Goal: Transaction & Acquisition: Purchase product/service

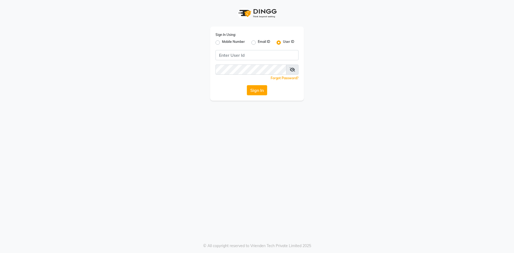
click at [222, 42] on label "Mobile Number" at bounding box center [233, 42] width 23 height 6
click at [222, 42] on input "Mobile Number" at bounding box center [223, 40] width 3 height 3
radio input "true"
radio input "false"
click at [242, 56] on input "Username" at bounding box center [265, 55] width 65 height 10
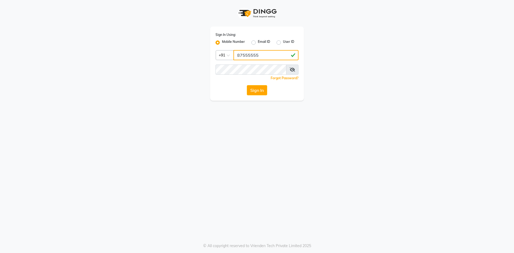
click at [247, 55] on input "87555555" at bounding box center [265, 55] width 65 height 10
click at [252, 54] on input "87555555" at bounding box center [265, 55] width 65 height 10
click at [246, 54] on input "87555555" at bounding box center [265, 55] width 65 height 10
click at [254, 55] on input "87555555" at bounding box center [265, 55] width 65 height 10
click at [258, 55] on input "87555555" at bounding box center [265, 55] width 65 height 10
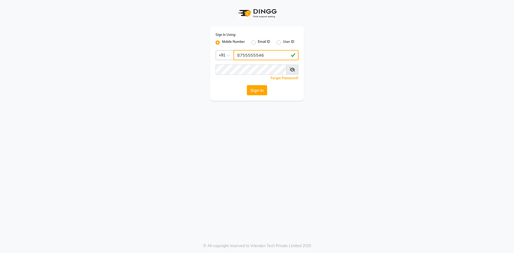
type input "8755555546"
click at [293, 69] on icon at bounding box center [292, 69] width 5 height 4
click at [260, 89] on button "Sign In" at bounding box center [257, 90] width 20 height 10
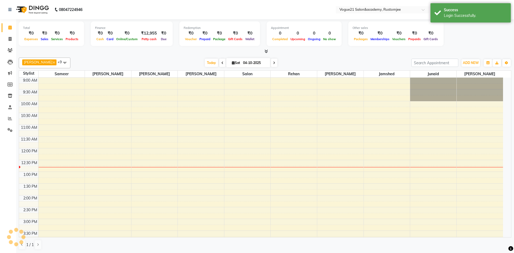
select select "en"
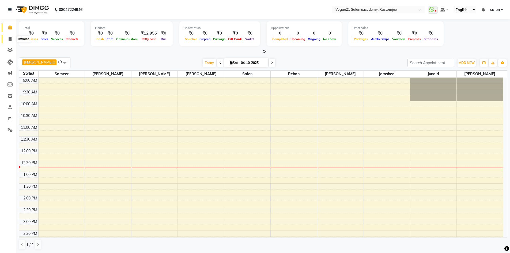
click at [8, 40] on span at bounding box center [9, 39] width 9 height 6
select select "8171"
select select "service"
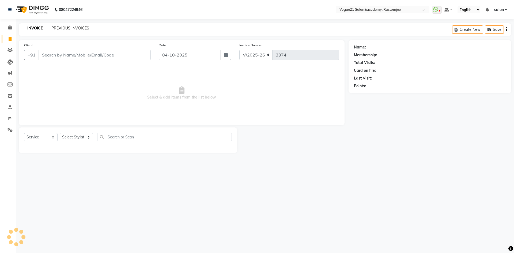
click at [59, 29] on link "PREVIOUS INVOICES" at bounding box center [70, 28] width 38 height 5
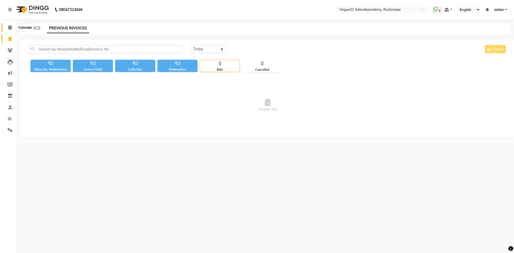
click at [11, 30] on span at bounding box center [9, 28] width 9 height 6
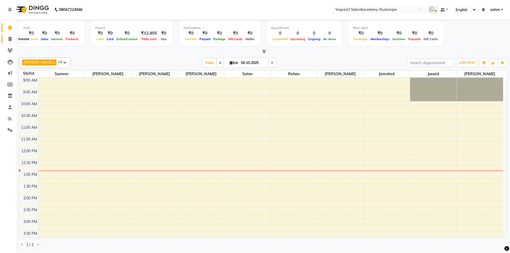
drag, startPoint x: 7, startPoint y: 38, endPoint x: 22, endPoint y: 38, distance: 14.7
click at [7, 38] on span at bounding box center [9, 39] width 9 height 6
select select "8171"
select select "service"
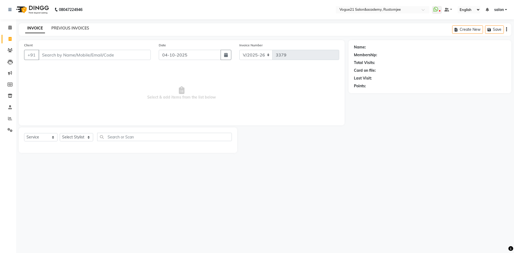
click at [61, 29] on div "INVOICE PREVIOUS INVOICES" at bounding box center [57, 28] width 77 height 6
click at [62, 28] on link "PREVIOUS INVOICES" at bounding box center [70, 28] width 38 height 5
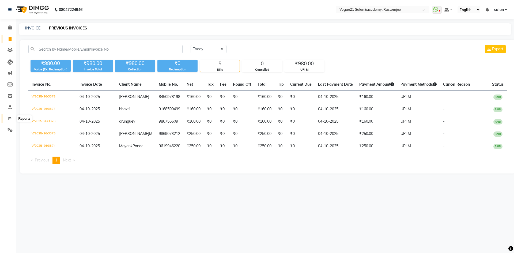
drag, startPoint x: 8, startPoint y: 118, endPoint x: 15, endPoint y: 118, distance: 6.7
click at [8, 118] on icon at bounding box center [10, 118] width 4 height 4
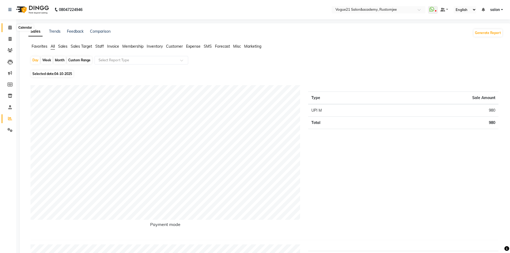
click at [7, 29] on span at bounding box center [9, 28] width 9 height 6
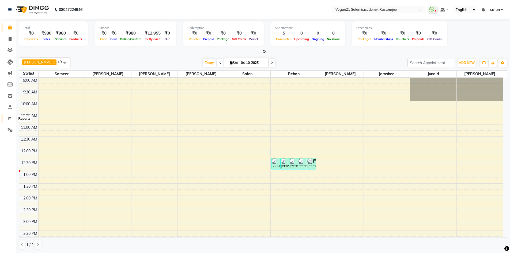
click at [9, 117] on icon at bounding box center [10, 118] width 4 height 4
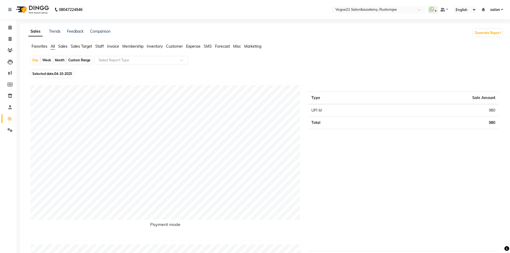
click at [97, 47] on span "Staff" at bounding box center [99, 46] width 9 height 5
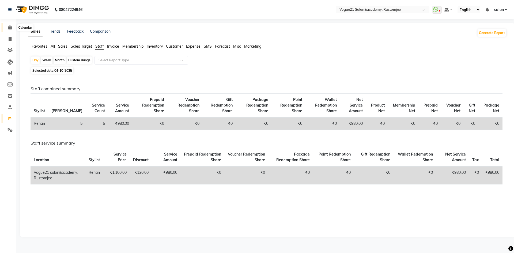
click at [8, 27] on icon at bounding box center [9, 27] width 3 height 4
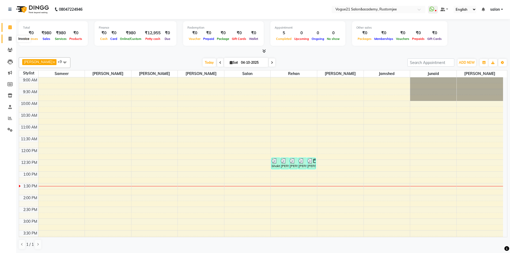
click at [13, 36] on span at bounding box center [9, 39] width 9 height 6
select select "8171"
select select "service"
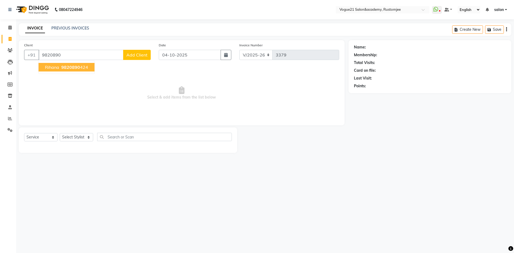
drag, startPoint x: 78, startPoint y: 68, endPoint x: 169, endPoint y: 60, distance: 91.3
click at [78, 68] on span "9820890" at bounding box center [70, 66] width 19 height 5
type input "9820890424"
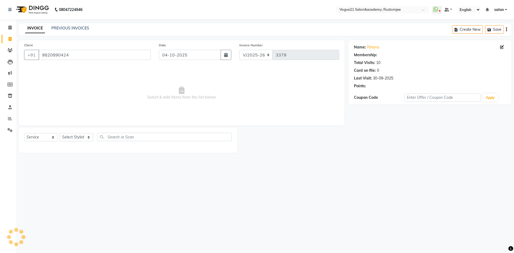
select select "1: Object"
click at [375, 48] on link "Rihana" at bounding box center [373, 47] width 12 height 6
click at [9, 29] on icon at bounding box center [9, 27] width 3 height 4
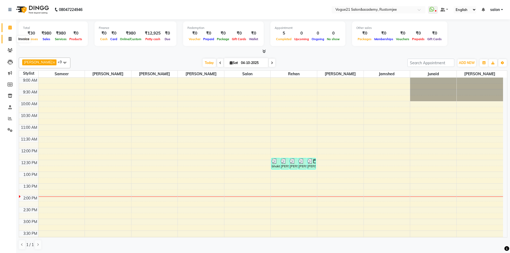
click at [13, 37] on span at bounding box center [9, 39] width 9 height 6
select select "service"
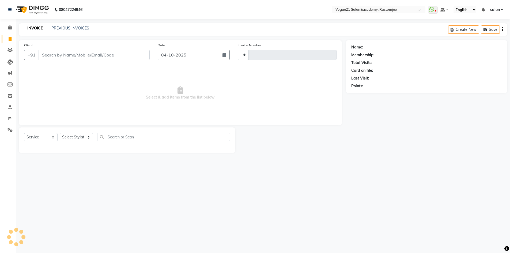
type input "3379"
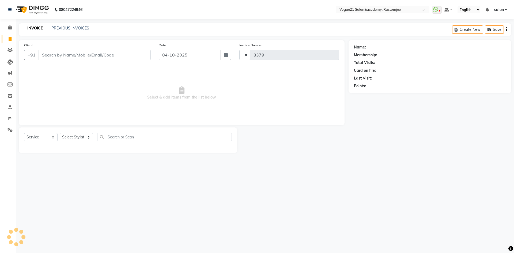
select select "8171"
click at [78, 139] on select "Select Stylist" at bounding box center [76, 137] width 33 height 8
click at [93, 75] on span "Select & add items from the list below" at bounding box center [181, 93] width 315 height 54
click at [81, 133] on div "Select Service Product Membership Package Voucher Prepaid Gift Card Select Styl…" at bounding box center [128, 139] width 208 height 13
click at [80, 137] on select "Select Stylist aahil Aatish Survase alicia anju soni Jamshed junaid Pooja yadav…" at bounding box center [76, 137] width 33 height 8
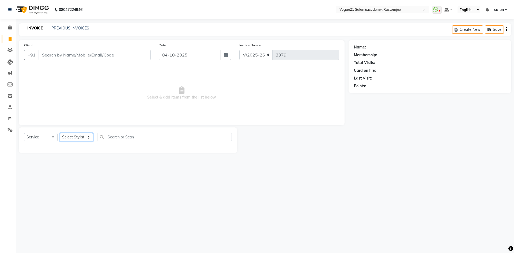
select select "77867"
click at [60, 133] on select "Select Stylist aahil Aatish Survase alicia anju soni Jamshed junaid Pooja yadav…" at bounding box center [76, 137] width 33 height 8
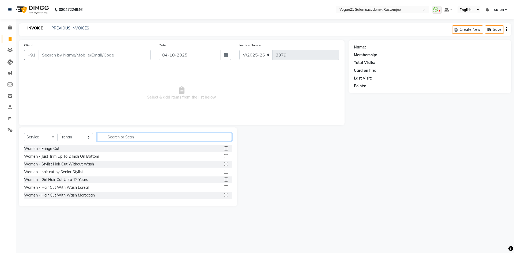
click at [139, 137] on input "text" at bounding box center [164, 137] width 135 height 8
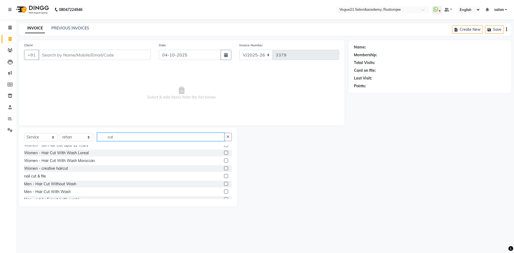
type input "cut"
click at [67, 180] on div "Women - Fringe Cut Women - Stylist Hair Cut Without Wash Women - hair cut by Se…" at bounding box center [128, 172] width 208 height 54
click at [62, 184] on div "Men - Hair Cut Without Wash" at bounding box center [50, 184] width 52 height 6
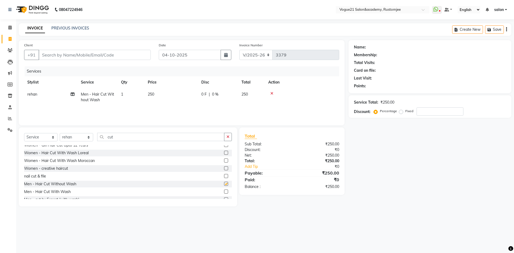
checkbox input "false"
click at [112, 51] on input "Client" at bounding box center [95, 55] width 112 height 10
type input "9"
type input "0"
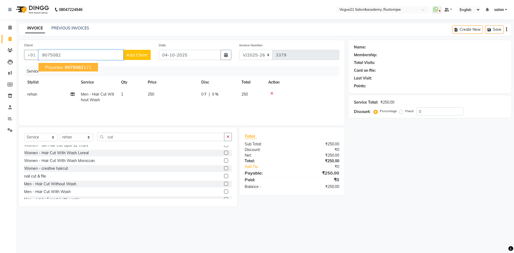
click at [90, 67] on ngb-highlight "9075082 171" at bounding box center [78, 66] width 28 height 5
type input "9075082171"
select select "1: Object"
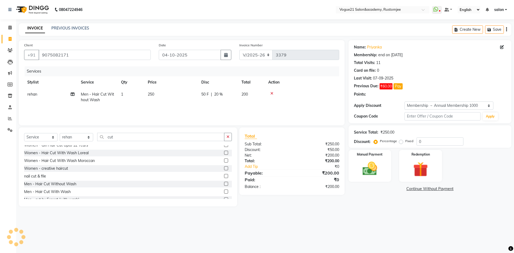
type input "20"
click at [373, 47] on link "Priyanka" at bounding box center [374, 47] width 15 height 6
click at [370, 174] on img at bounding box center [369, 169] width 25 height 18
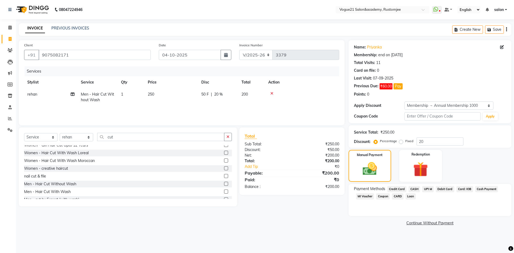
click at [397, 191] on span "Credit Card" at bounding box center [396, 189] width 19 height 6
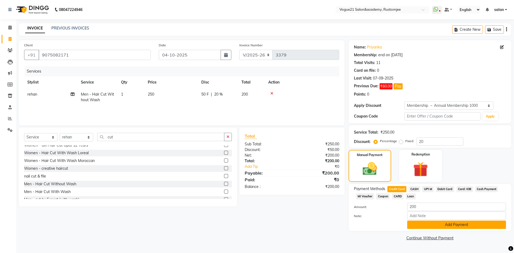
click at [422, 225] on button "Add Payment" at bounding box center [456, 225] width 99 height 8
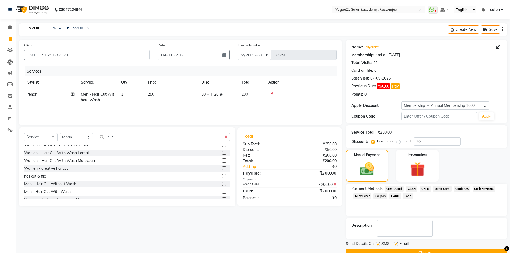
click at [404, 249] on button "Checkout" at bounding box center [426, 253] width 161 height 8
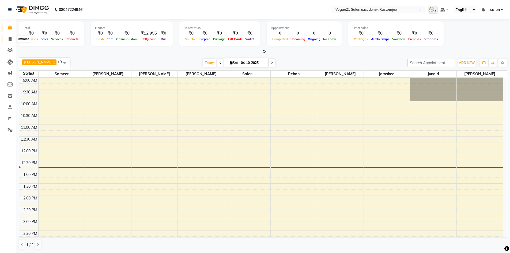
click at [7, 37] on span at bounding box center [9, 39] width 9 height 6
select select "8171"
select select "service"
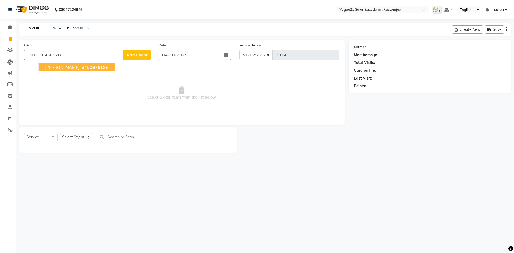
click at [71, 66] on span "nupur sharma" at bounding box center [62, 66] width 35 height 5
type input "8450978198"
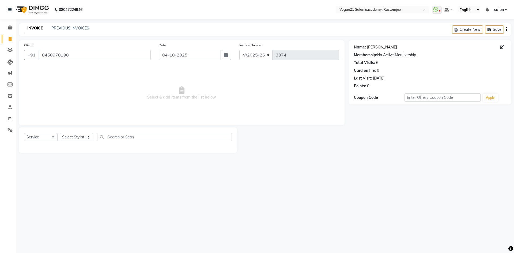
click at [379, 47] on link "Nupur Sharma" at bounding box center [382, 47] width 30 height 6
click at [82, 55] on input "8450978198" at bounding box center [95, 55] width 112 height 10
click at [79, 138] on select "Select Stylist [PERSON_NAME] [PERSON_NAME] [PERSON_NAME] [PERSON_NAME] [PERSON_…" at bounding box center [76, 137] width 33 height 8
select select "77867"
click at [60, 133] on select "Select Stylist [PERSON_NAME] [PERSON_NAME] [PERSON_NAME] [PERSON_NAME] [PERSON_…" at bounding box center [76, 137] width 33 height 8
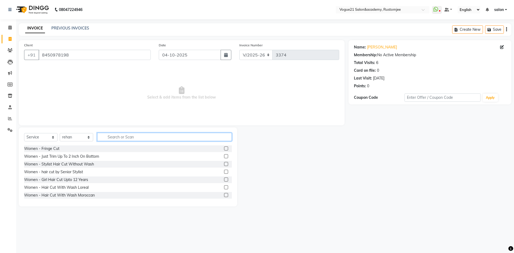
click at [133, 138] on input "text" at bounding box center [164, 137] width 135 height 8
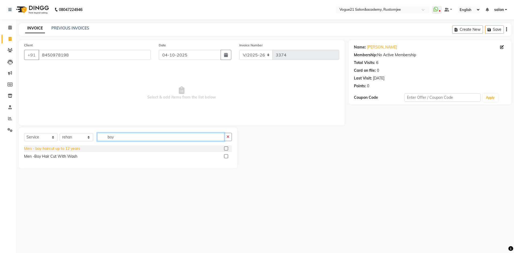
type input "boy"
click at [75, 149] on div "Men - boy haircut up to 12 years" at bounding box center [52, 149] width 56 height 6
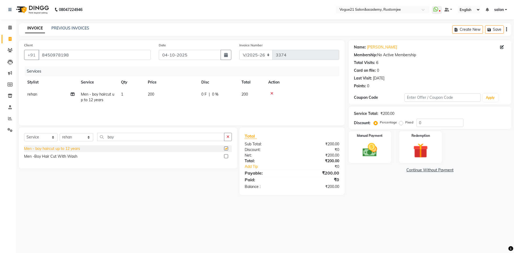
checkbox input "false"
click at [126, 56] on input "8450978198" at bounding box center [95, 55] width 112 height 10
click at [427, 115] on div "Service Total: ₹200.00" at bounding box center [430, 114] width 152 height 6
click at [427, 121] on input "0" at bounding box center [439, 123] width 47 height 8
type input "20"
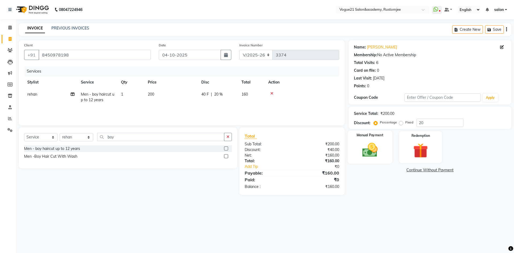
click at [368, 153] on img at bounding box center [369, 150] width 25 height 18
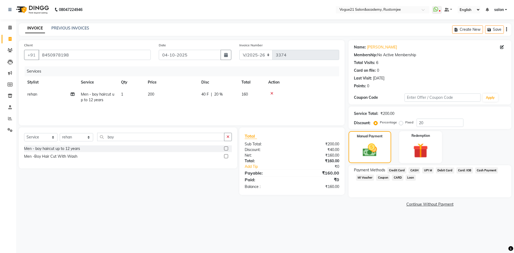
click at [427, 169] on span "UPI M" at bounding box center [428, 170] width 12 height 6
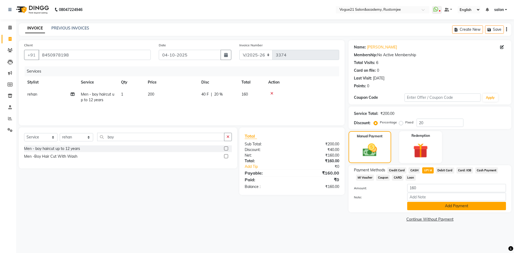
click at [424, 210] on button "Add Payment" at bounding box center [456, 206] width 99 height 8
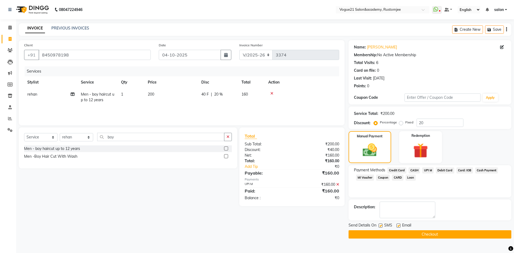
click at [414, 231] on button "Checkout" at bounding box center [429, 234] width 163 height 8
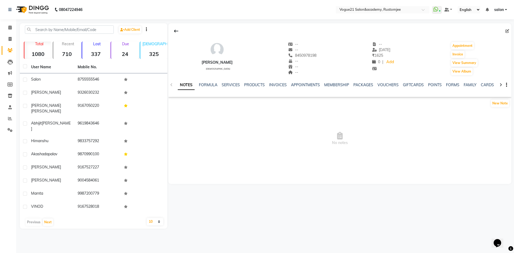
click at [337, 82] on div "NOTES FORMULA SERVICES PRODUCTS INVOICES APPOINTMENTS MEMBERSHIP PACKAGES VOUCH…" at bounding box center [339, 85] width 343 height 18
click at [337, 83] on link "MEMBERSHIP" at bounding box center [336, 84] width 25 height 5
click at [257, 85] on link "INVOICES" at bounding box center [252, 84] width 18 height 5
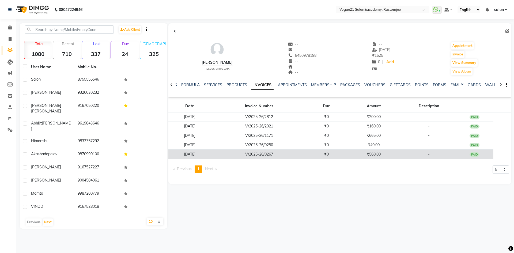
click at [251, 156] on td "V/2025-26/0267" at bounding box center [259, 154] width 96 height 9
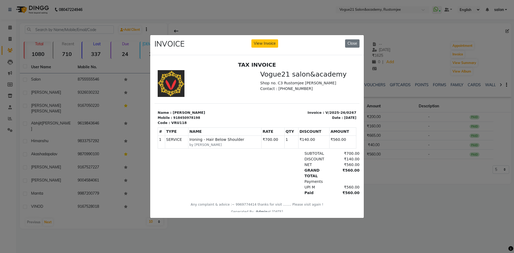
drag, startPoint x: 383, startPoint y: 173, endPoint x: 384, endPoint y: 159, distance: 14.2
click at [383, 172] on ngb-modal-window "INVOICE View Invoice Close" at bounding box center [257, 126] width 514 height 253
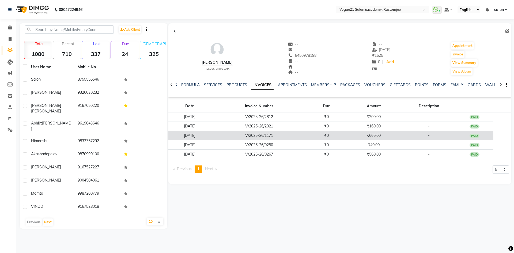
click at [379, 136] on td "₹665.00" at bounding box center [373, 135] width 57 height 9
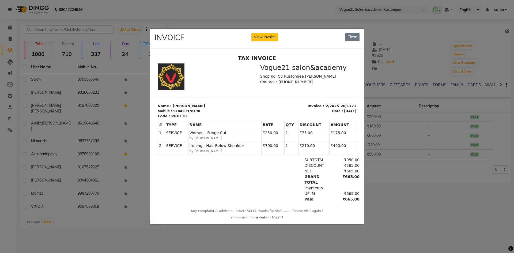
drag, startPoint x: 396, startPoint y: 158, endPoint x: 396, endPoint y: 153, distance: 5.6
click at [396, 156] on ngb-modal-window "INVOICE View Invoice Close" at bounding box center [257, 126] width 514 height 253
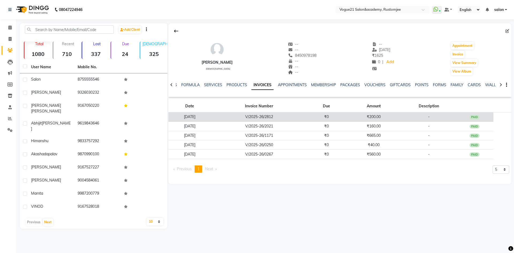
click at [391, 119] on td "₹200.00" at bounding box center [373, 116] width 57 height 9
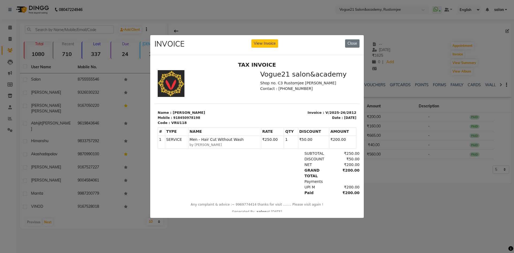
click at [396, 168] on ngb-modal-window "INVOICE View Invoice Close" at bounding box center [257, 126] width 514 height 253
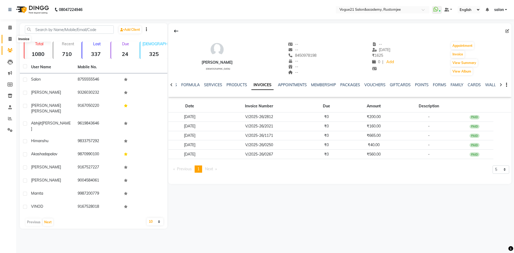
click at [9, 37] on icon at bounding box center [10, 39] width 3 height 4
select select "8171"
select select "service"
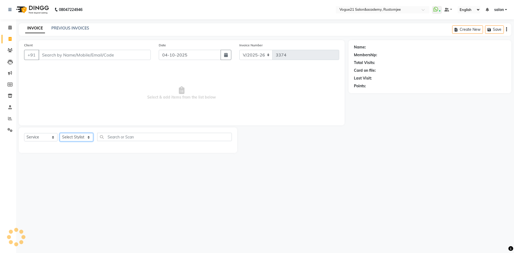
click at [79, 135] on select "Select Stylist aahil Aatish Survase alicia anju soni Jamshed junaid Pooja yadav…" at bounding box center [76, 137] width 33 height 8
select select "77867"
click at [60, 133] on select "Select Stylist aahil Aatish Survase alicia anju soni Jamshed junaid Pooja yadav…" at bounding box center [76, 137] width 33 height 8
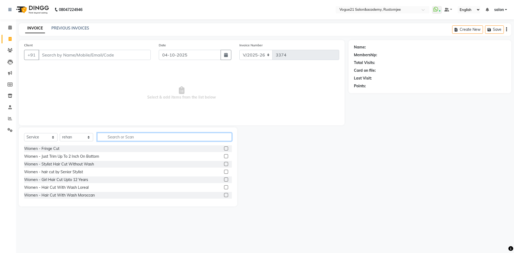
click at [107, 139] on input "text" at bounding box center [164, 137] width 135 height 8
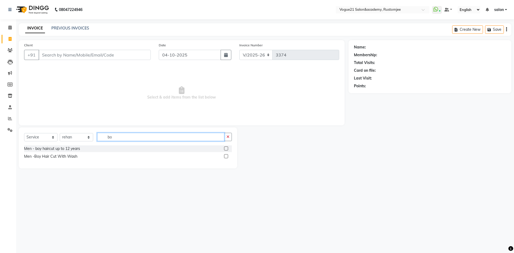
type input "b"
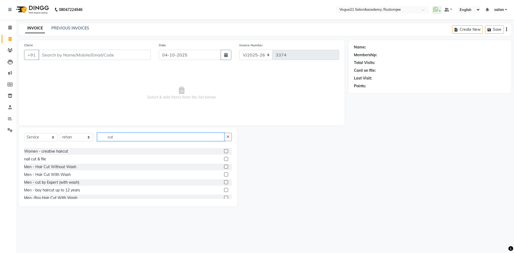
scroll to position [55, 0]
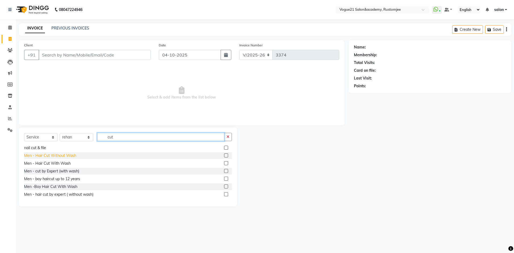
type input "cut"
click at [68, 155] on div "Men - Hair Cut Without Wash" at bounding box center [50, 156] width 52 height 6
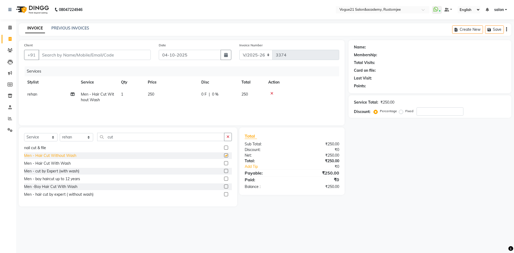
checkbox input "false"
click at [102, 56] on input "Client" at bounding box center [95, 55] width 112 height 10
type input "9"
type input "0"
type input "9619946220"
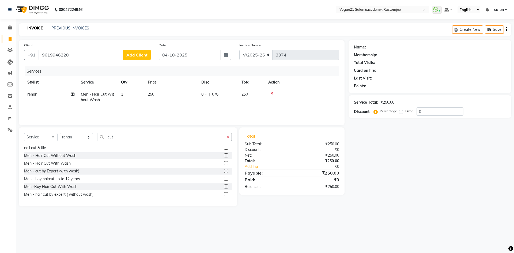
click at [138, 55] on span "Add Client" at bounding box center [136, 54] width 21 height 5
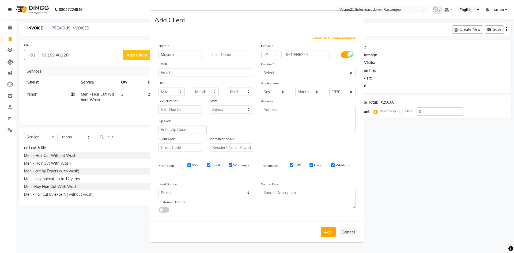
type input "Mayank"
click at [238, 55] on input "text" at bounding box center [231, 55] width 43 height 8
type input "Pande"
click at [298, 73] on select "Select Male Female Other Prefer Not To Say" at bounding box center [308, 73] width 94 height 8
select select "male"
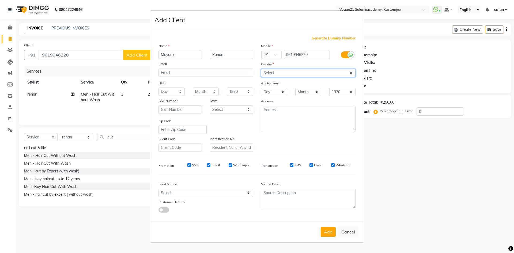
click at [261, 69] on select "Select Male Female Other Prefer Not To Say" at bounding box center [308, 73] width 94 height 8
click at [329, 232] on button "Add" at bounding box center [328, 232] width 15 height 10
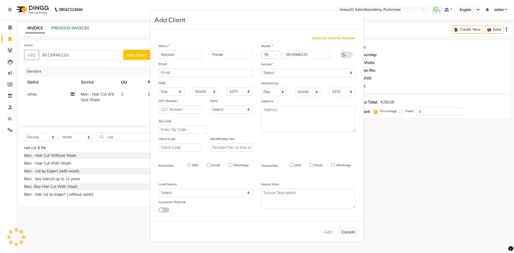
select select
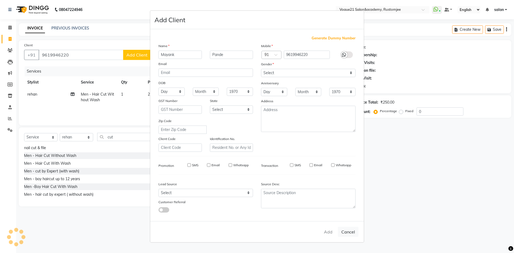
select select
checkbox input "false"
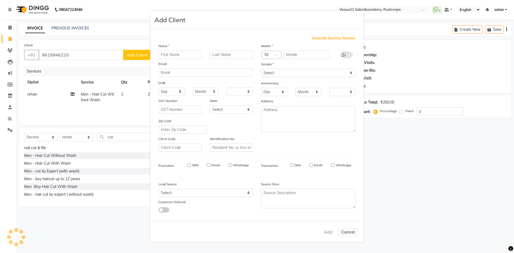
checkbox input "false"
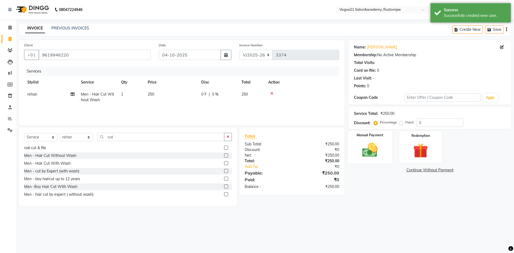
click at [364, 160] on div "Manual Payment" at bounding box center [369, 147] width 44 height 33
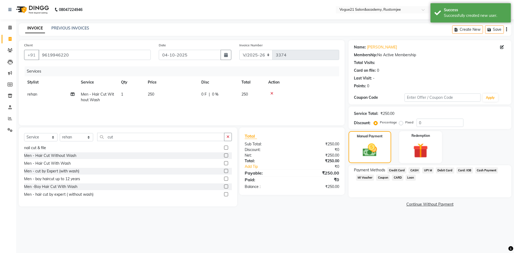
drag, startPoint x: 428, startPoint y: 174, endPoint x: 427, endPoint y: 171, distance: 3.1
click at [427, 171] on div "UPI M" at bounding box center [427, 170] width 14 height 7
click at [427, 171] on span "UPI M" at bounding box center [428, 170] width 12 height 6
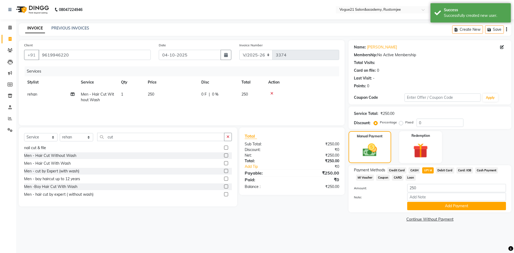
click at [426, 210] on div "Payment Methods Credit Card CASH UPI M Debit Card Card: IOB Cash Payment MI Vou…" at bounding box center [429, 188] width 163 height 47
click at [426, 208] on button "Add Payment" at bounding box center [456, 206] width 99 height 8
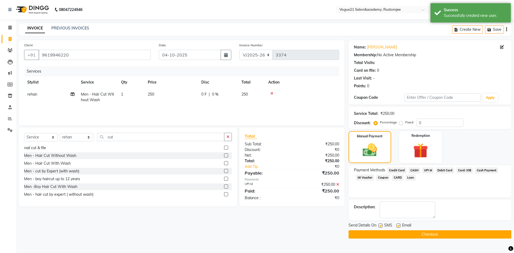
click at [419, 233] on button "Checkout" at bounding box center [429, 234] width 163 height 8
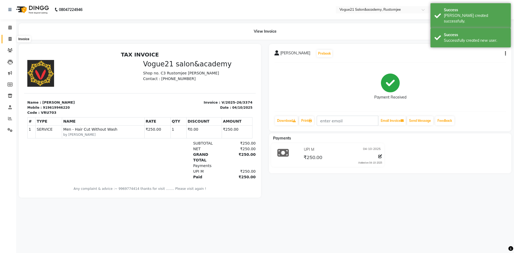
click at [9, 40] on icon at bounding box center [10, 39] width 3 height 4
select select "service"
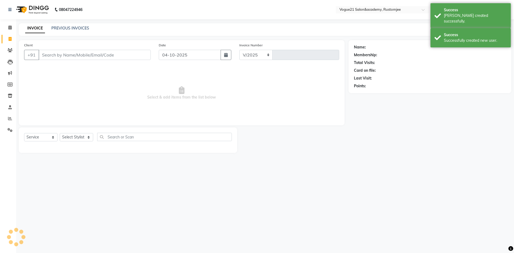
select select "8171"
type input "3375"
click at [75, 136] on select "Select Stylist aahil Aatish Survase alicia anju soni Jamshed junaid Pooja yadav…" at bounding box center [76, 137] width 33 height 8
select select "77867"
click at [60, 133] on select "Select Stylist aahil Aatish Survase alicia anju soni Jamshed junaid Pooja yadav…" at bounding box center [76, 137] width 33 height 8
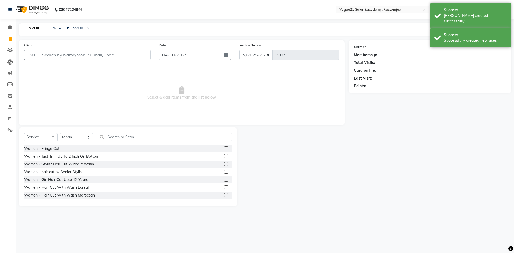
click at [123, 142] on div "Select Service Product Membership Package Voucher Prepaid Gift Card Select Styl…" at bounding box center [128, 139] width 208 height 13
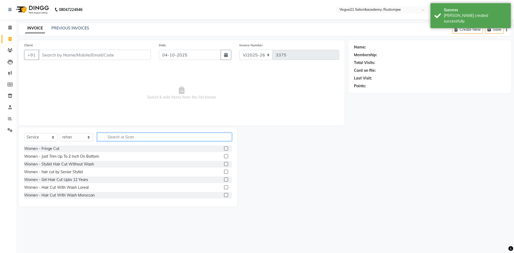
click at [126, 139] on input "text" at bounding box center [164, 137] width 135 height 8
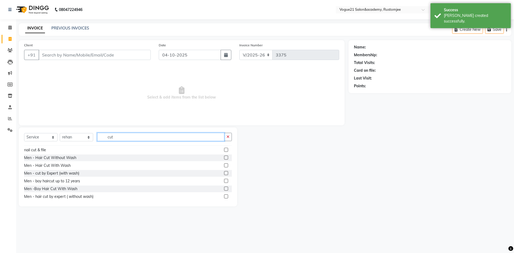
scroll to position [54, 0]
type input "cut"
click at [72, 157] on div "Men - Hair Cut Without Wash" at bounding box center [50, 157] width 52 height 6
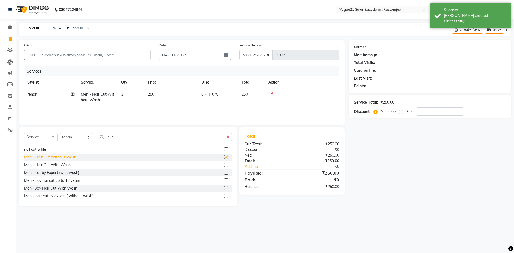
checkbox input "false"
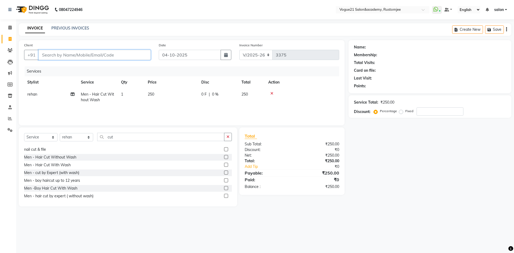
click at [96, 53] on input "Client" at bounding box center [95, 55] width 112 height 10
type input "9"
type input "0"
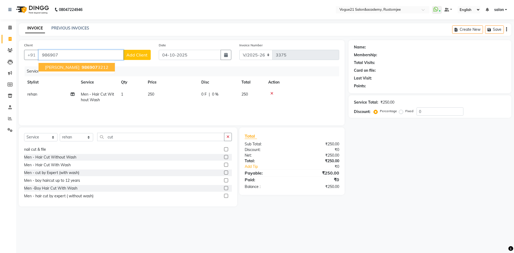
click at [82, 67] on span "986907" at bounding box center [90, 66] width 16 height 5
type input "9869073212"
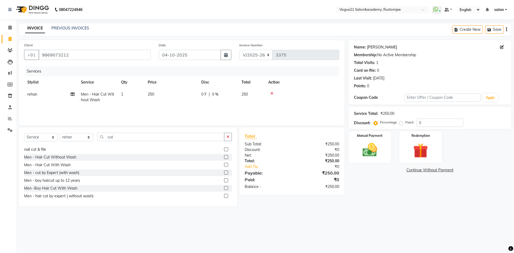
click at [375, 47] on link "Vyankat" at bounding box center [382, 47] width 30 height 6
click at [501, 46] on icon at bounding box center [502, 47] width 4 height 4
select select "male"
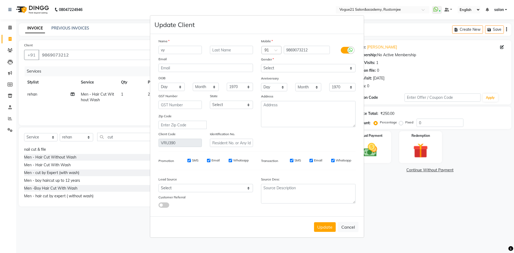
type input "v"
type input "[PERSON_NAME]"
click at [235, 48] on input "text" at bounding box center [231, 50] width 43 height 8
type input "M"
click at [321, 230] on button "Update" at bounding box center [325, 227] width 22 height 10
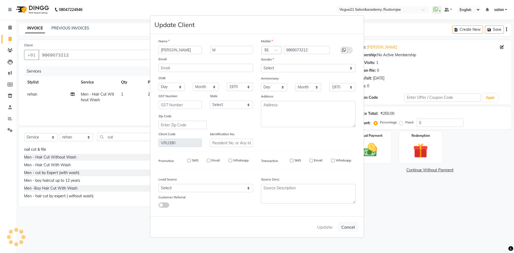
select select
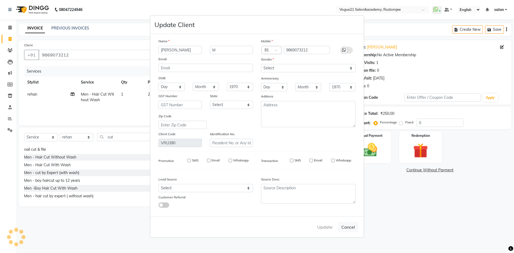
select select
checkbox input "false"
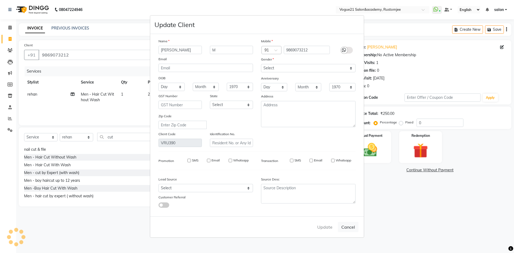
checkbox input "false"
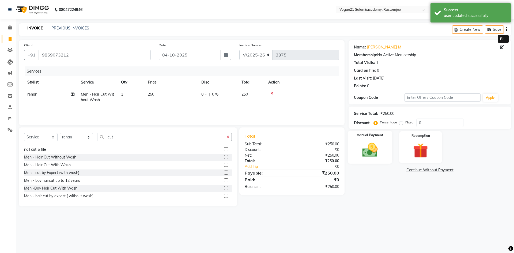
click at [366, 156] on img at bounding box center [369, 150] width 25 height 18
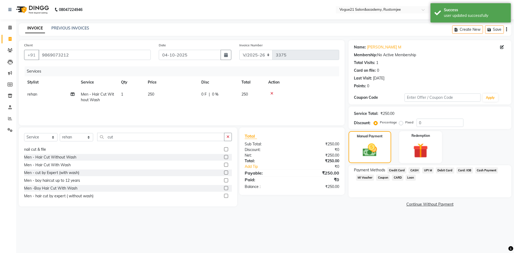
click at [428, 168] on span "UPI M" at bounding box center [428, 170] width 12 height 6
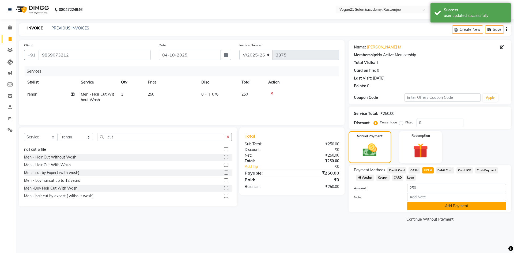
click at [424, 208] on button "Add Payment" at bounding box center [456, 206] width 99 height 8
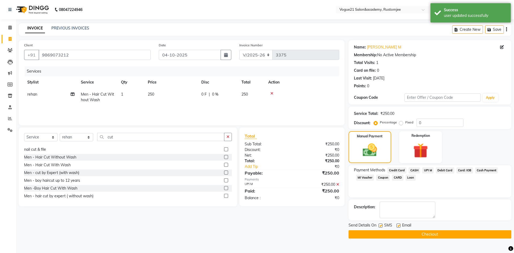
click at [415, 235] on button "Checkout" at bounding box center [429, 234] width 163 height 8
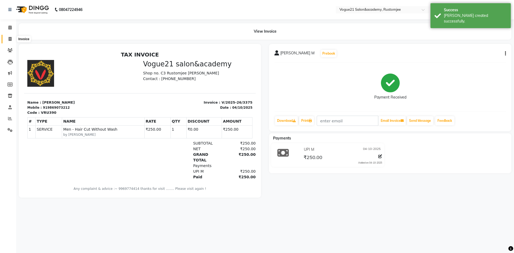
click at [10, 40] on icon at bounding box center [10, 39] width 3 height 4
select select "8171"
select select "service"
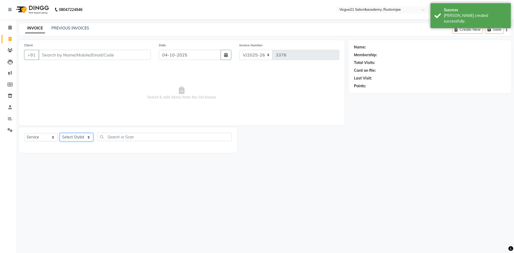
click at [85, 137] on select "Select Stylist aahil Aatish Survase alicia anju soni Jamshed junaid Pooja yadav…" at bounding box center [76, 137] width 33 height 8
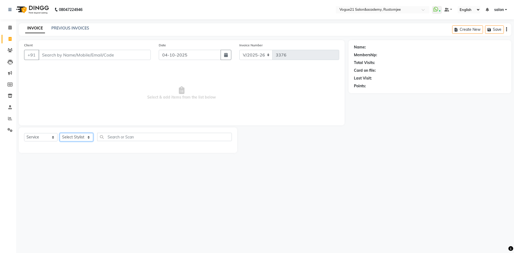
select select "77867"
click at [60, 133] on select "Select Stylist aahil Aatish Survase alicia anju soni Jamshed junaid Pooja yadav…" at bounding box center [76, 137] width 33 height 8
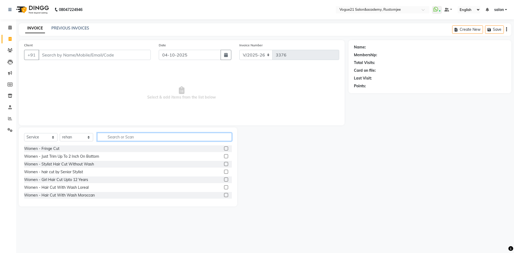
click at [117, 138] on input "text" at bounding box center [164, 137] width 135 height 8
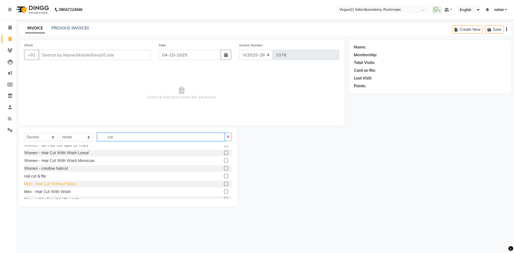
type input "cut"
click at [65, 183] on div "Men - Hair Cut Without Wash" at bounding box center [50, 184] width 52 height 6
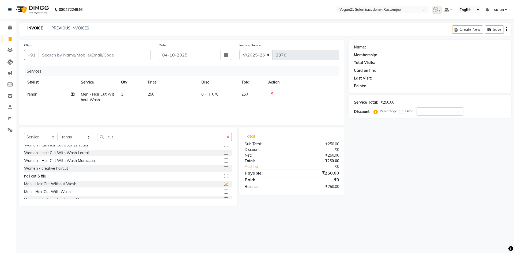
checkbox input "false"
click at [98, 54] on input "Client" at bounding box center [95, 55] width 112 height 10
click at [126, 132] on div "Select Service Product Membership Package Voucher Prepaid Gift Card Select Styl…" at bounding box center [128, 166] width 218 height 79
click at [123, 135] on input "cut" at bounding box center [160, 137] width 127 height 8
type input "c"
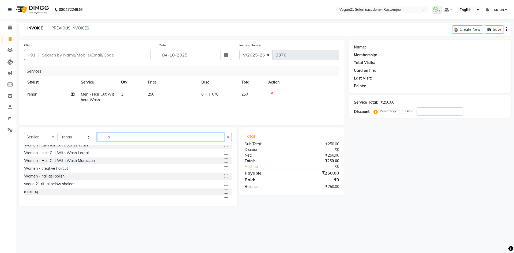
scroll to position [0, 0]
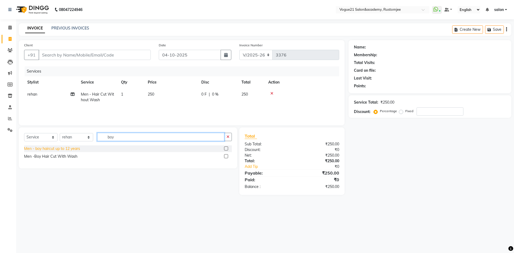
type input "boy"
click at [75, 149] on div "Men - boy haircut up to 12 years" at bounding box center [52, 149] width 56 height 6
checkbox input "false"
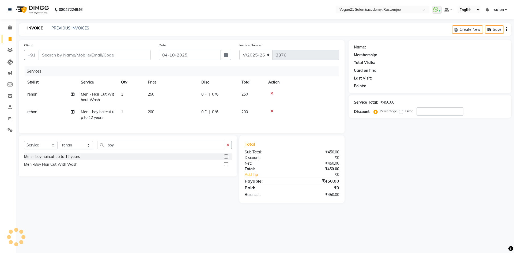
click at [272, 92] on icon at bounding box center [271, 94] width 3 height 4
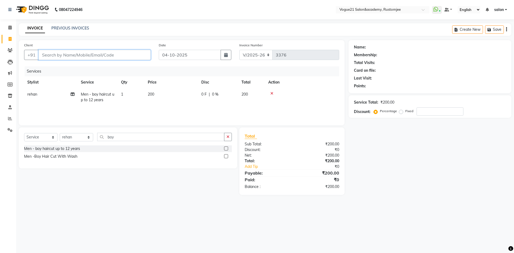
click at [114, 53] on input "Client" at bounding box center [95, 55] width 112 height 10
type input "9"
type input "0"
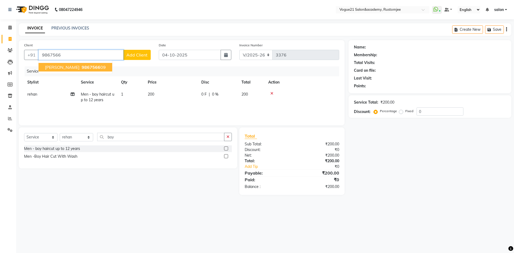
click at [88, 66] on ngb-highlight "9867566 09" at bounding box center [93, 66] width 25 height 5
type input "986756609"
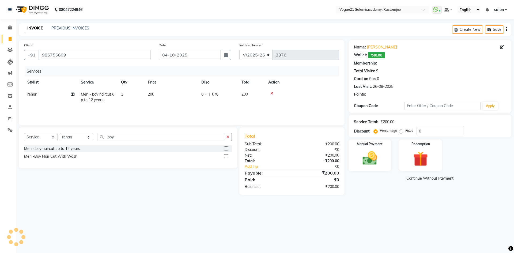
select select "1: Object"
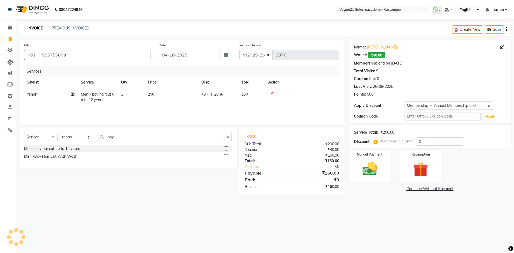
type input "20"
click at [376, 174] on img at bounding box center [369, 169] width 25 height 18
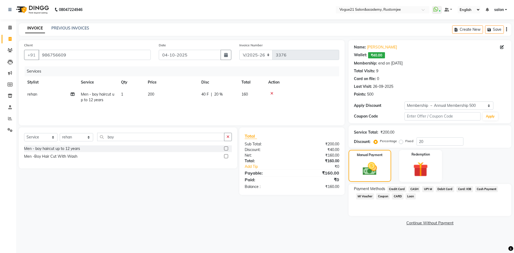
click at [429, 191] on span "UPI M" at bounding box center [428, 189] width 12 height 6
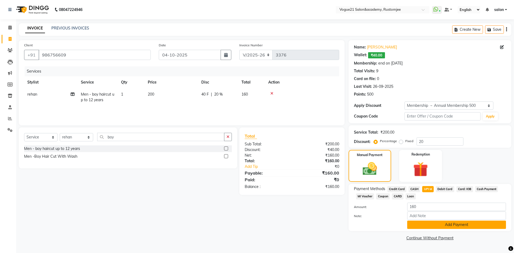
click at [431, 223] on button "Add Payment" at bounding box center [456, 225] width 99 height 8
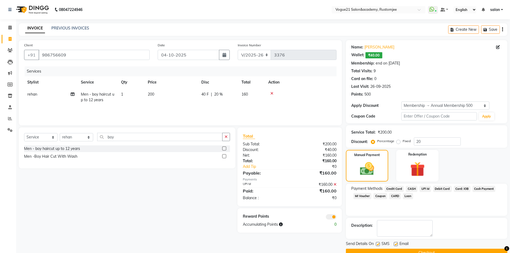
click at [413, 250] on button "Checkout" at bounding box center [426, 253] width 161 height 8
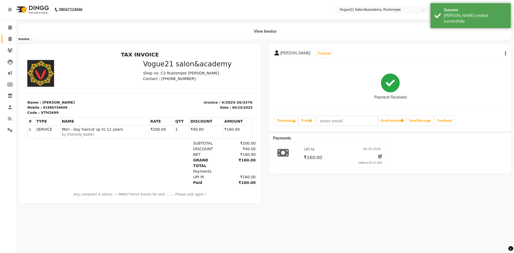
click at [8, 40] on span at bounding box center [9, 39] width 9 height 6
select select "8171"
select select "service"
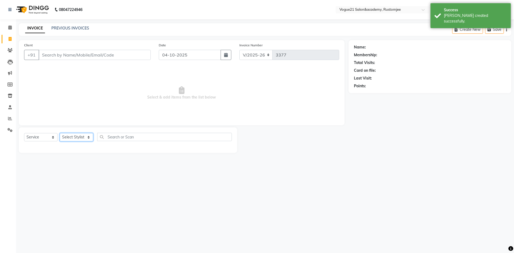
click at [70, 138] on select "Select Stylist aahil Aatish Survase alicia anju soni Jamshed junaid Pooja yadav…" at bounding box center [76, 137] width 33 height 8
select select "77867"
click at [60, 133] on select "Select Stylist aahil Aatish Survase alicia anju soni Jamshed junaid Pooja yadav…" at bounding box center [76, 137] width 33 height 8
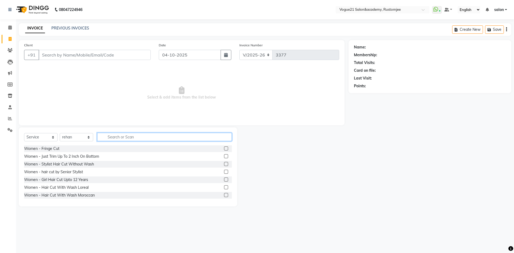
click at [118, 137] on input "text" at bounding box center [164, 137] width 135 height 8
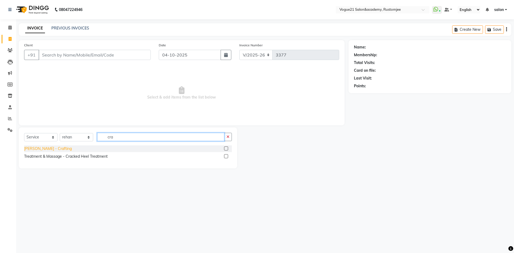
type input "cra"
click at [41, 147] on div "Beard - Crafting" at bounding box center [48, 149] width 48 height 6
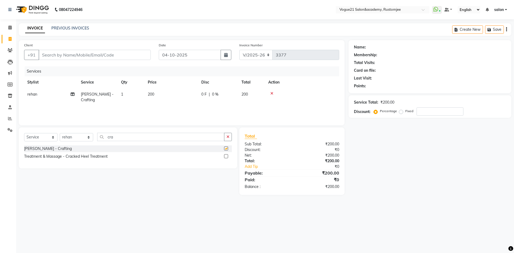
checkbox input "false"
click at [103, 56] on input "Client" at bounding box center [95, 55] width 112 height 10
type input "9"
type input "0"
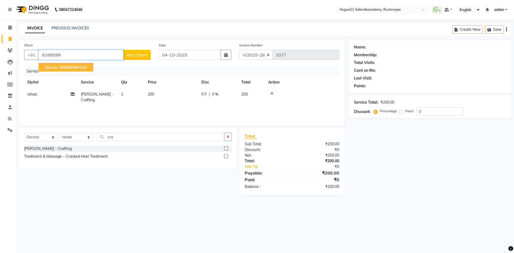
click at [72, 67] on span "9168599" at bounding box center [69, 66] width 19 height 5
type input "9168599499"
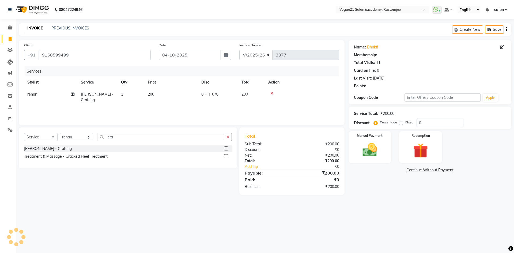
select select "1: Object"
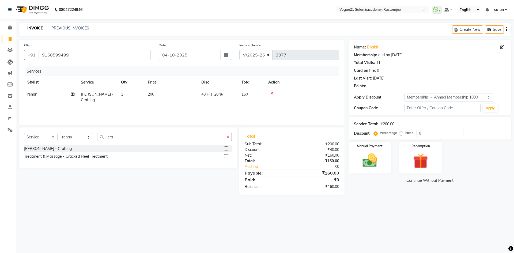
type input "20"
click at [373, 166] on img at bounding box center [369, 160] width 25 height 18
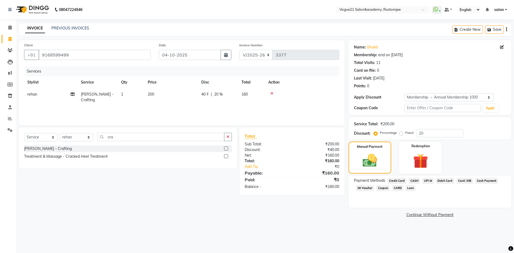
click at [430, 180] on span "UPI M" at bounding box center [428, 181] width 12 height 6
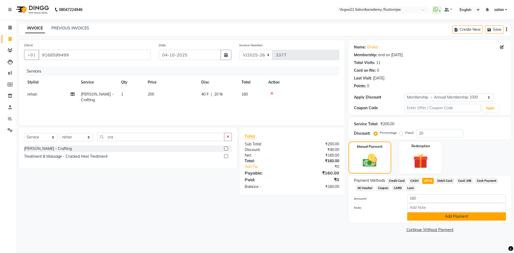
click at [427, 220] on button "Add Payment" at bounding box center [456, 216] width 99 height 8
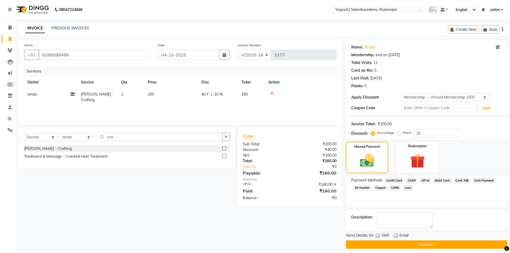
click at [410, 245] on button "Checkout" at bounding box center [426, 244] width 161 height 8
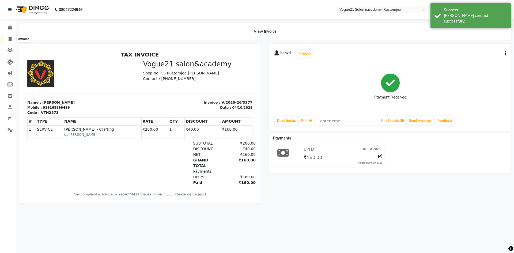
click at [12, 38] on span at bounding box center [9, 39] width 9 height 6
select select "8171"
select select "service"
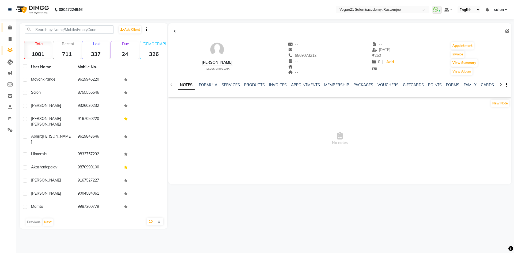
click at [10, 31] on link "Calendar" at bounding box center [8, 27] width 13 height 9
click at [10, 25] on span at bounding box center [9, 28] width 9 height 6
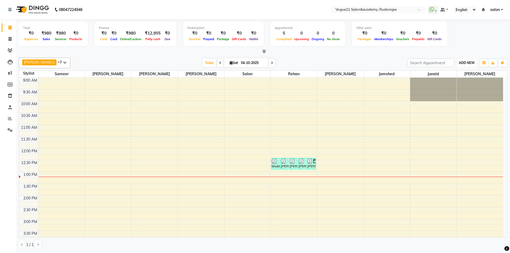
click at [473, 60] on button "ADD NEW Toggle Dropdown" at bounding box center [466, 62] width 18 height 7
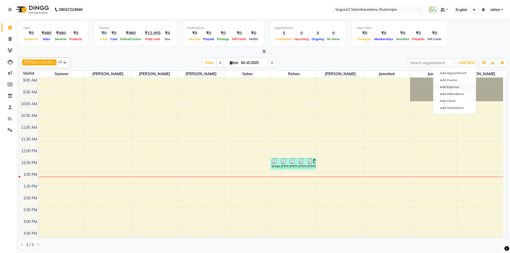
click at [457, 86] on link "Add Expense" at bounding box center [454, 86] width 42 height 7
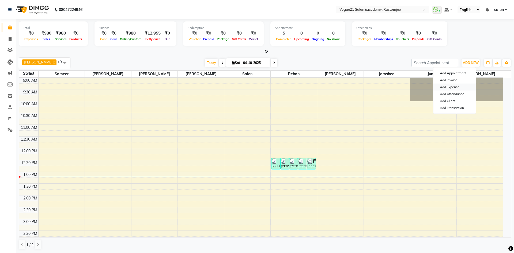
select select "1"
select select "7299"
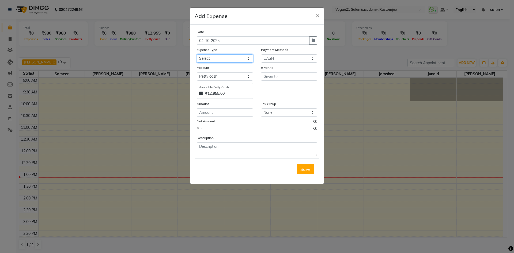
click at [222, 56] on select "Select Advance Salary Bank charges Cash transfer to bank Client Snacks Equipmen…" at bounding box center [225, 58] width 56 height 8
select select "23399"
click at [197, 54] on select "Select Advance Salary Bank charges Cash transfer to bank Client Snacks Equipmen…" at bounding box center [225, 58] width 56 height 8
click at [282, 76] on input "text" at bounding box center [289, 76] width 56 height 8
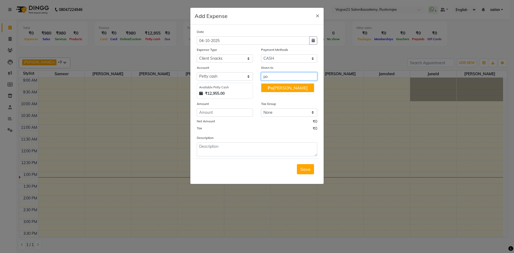
click at [283, 88] on ngb-highlight "Po oja yadav" at bounding box center [288, 87] width 40 height 5
type input "Pooja yadav"
click at [226, 117] on div "Date 04-10-2025 Expense Type Select Advance Salary Bank charges Cash transfer t…" at bounding box center [257, 92] width 120 height 127
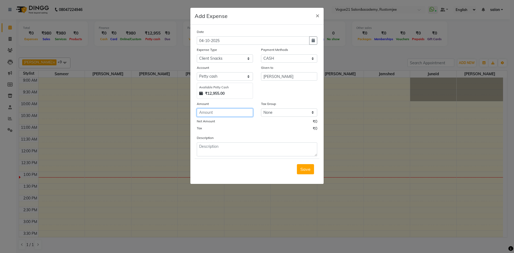
click at [229, 112] on input "number" at bounding box center [225, 112] width 56 height 8
type input "30"
click at [249, 148] on textarea at bounding box center [257, 149] width 120 height 14
type textarea "coffee"
click at [302, 172] on button "Save" at bounding box center [305, 169] width 17 height 10
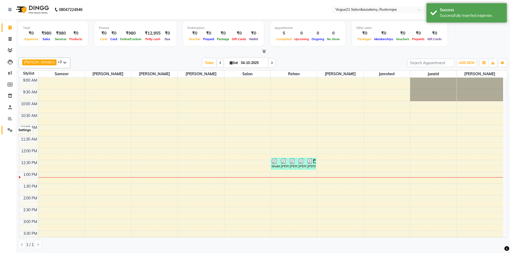
drag, startPoint x: 9, startPoint y: 132, endPoint x: 14, endPoint y: 131, distance: 5.8
click at [9, 132] on span at bounding box center [9, 130] width 9 height 6
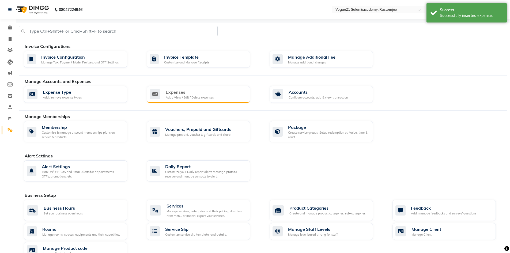
click at [200, 91] on div "Expenses" at bounding box center [190, 92] width 48 height 6
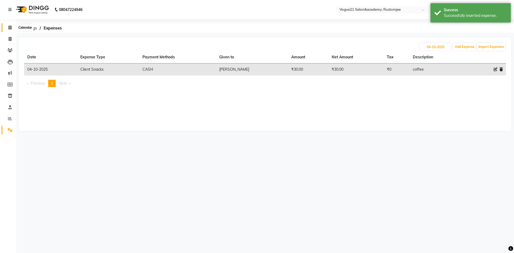
click at [9, 28] on icon at bounding box center [9, 27] width 3 height 4
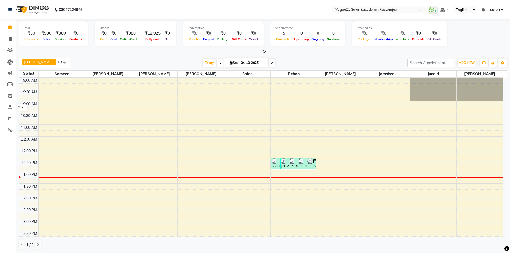
click at [13, 107] on span at bounding box center [9, 107] width 9 height 6
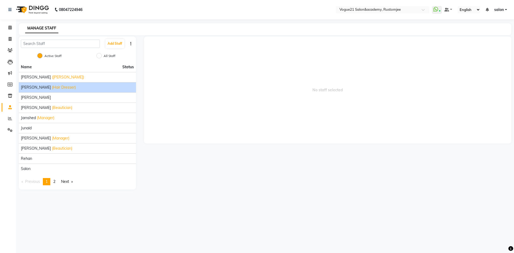
click at [71, 88] on span "(Hair Dresser)" at bounding box center [64, 88] width 24 height 6
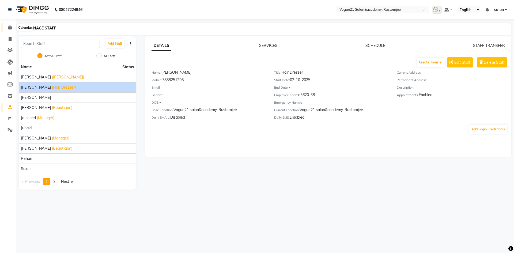
drag, startPoint x: 9, startPoint y: 28, endPoint x: 30, endPoint y: 1, distance: 34.7
click at [9, 28] on icon at bounding box center [9, 27] width 3 height 4
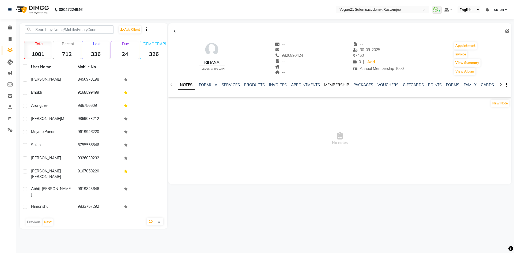
click at [337, 85] on link "MEMBERSHIP" at bounding box center [336, 84] width 25 height 5
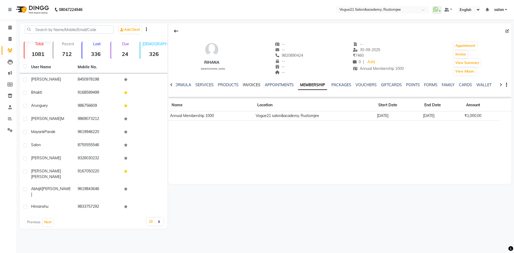
click at [249, 83] on link "INVOICES" at bounding box center [252, 84] width 18 height 5
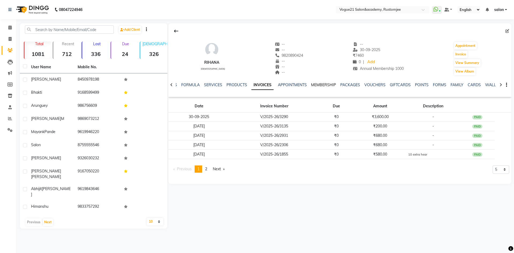
click at [331, 83] on link "MEMBERSHIP" at bounding box center [323, 84] width 25 height 5
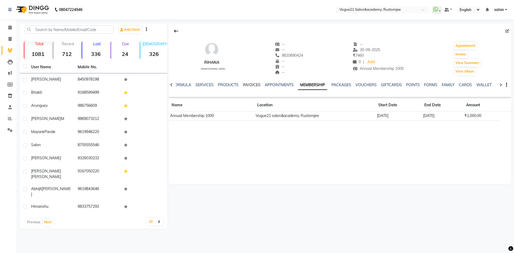
click at [254, 87] on link "INVOICES" at bounding box center [252, 84] width 18 height 5
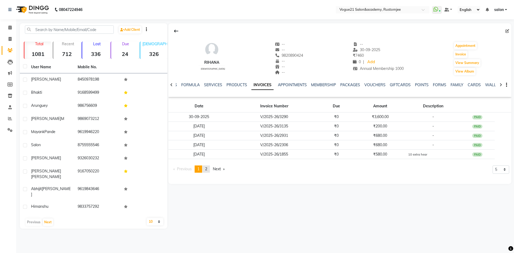
click at [206, 170] on span "2" at bounding box center [206, 168] width 2 height 5
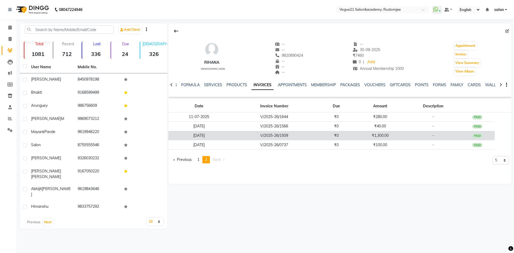
click at [233, 138] on td "V/2025-26/1509" at bounding box center [274, 135] width 89 height 9
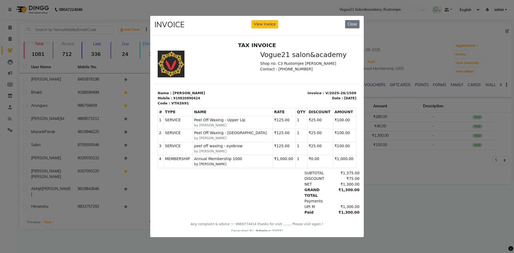
click at [389, 177] on ngb-modal-window "INVOICE View Invoice Close" at bounding box center [257, 126] width 514 height 253
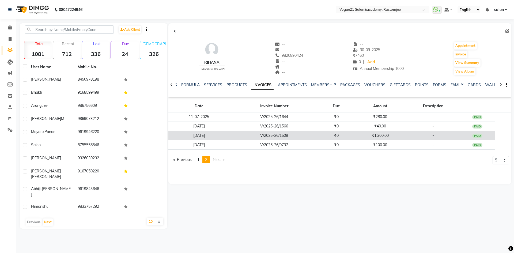
click at [357, 137] on td "₹1,300.00" at bounding box center [380, 135] width 52 height 9
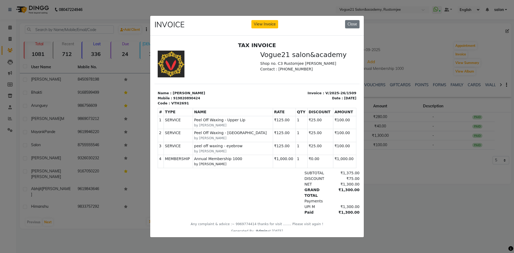
click at [404, 172] on ngb-modal-window "INVOICE View Invoice Close" at bounding box center [257, 126] width 514 height 253
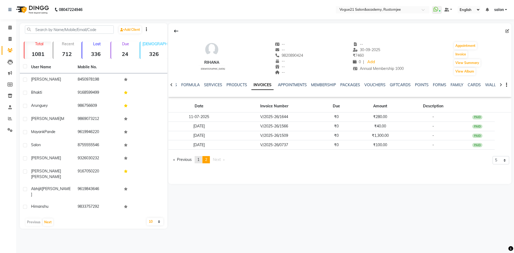
click at [199, 160] on span "1" at bounding box center [198, 159] width 2 height 5
click at [320, 85] on link "MEMBERSHIP" at bounding box center [323, 84] width 25 height 5
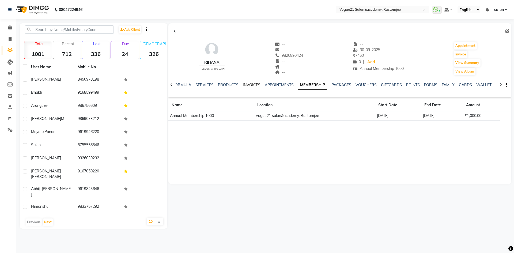
click at [249, 84] on link "INVOICES" at bounding box center [252, 84] width 18 height 5
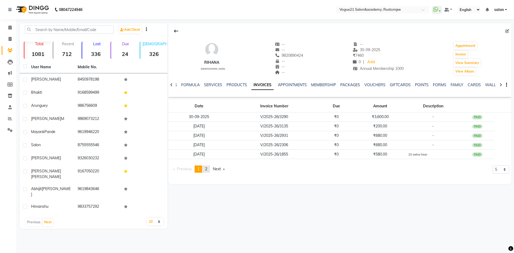
click at [207, 167] on span "2" at bounding box center [206, 168] width 2 height 5
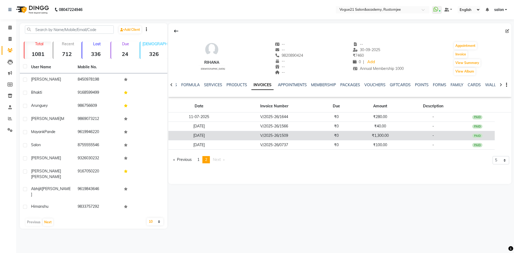
click at [325, 135] on td "₹0" at bounding box center [336, 135] width 35 height 9
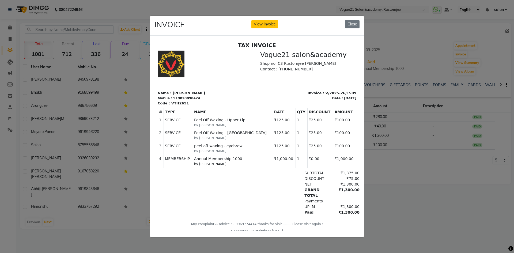
click at [396, 180] on ngb-modal-window "INVOICE View Invoice Close" at bounding box center [257, 126] width 514 height 253
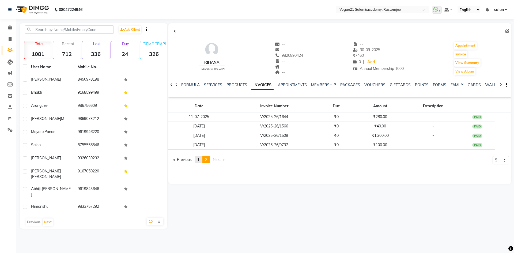
click at [199, 161] on span "1" at bounding box center [198, 159] width 2 height 5
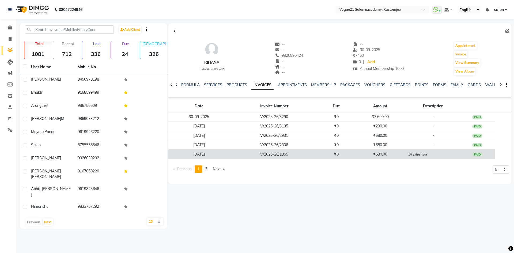
click at [396, 155] on td "₹580.00" at bounding box center [380, 154] width 52 height 9
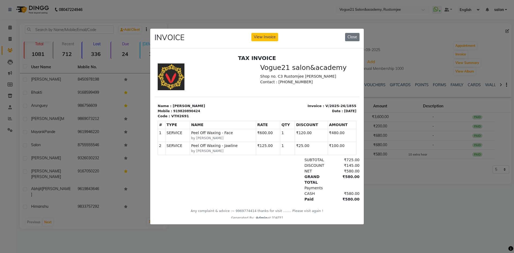
drag, startPoint x: 432, startPoint y: 190, endPoint x: 423, endPoint y: 161, distance: 30.7
click at [432, 190] on ngb-modal-window "INVOICE View Invoice Close" at bounding box center [257, 126] width 514 height 253
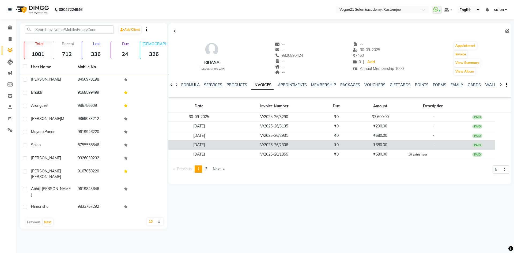
click at [417, 144] on td "-" at bounding box center [433, 144] width 54 height 9
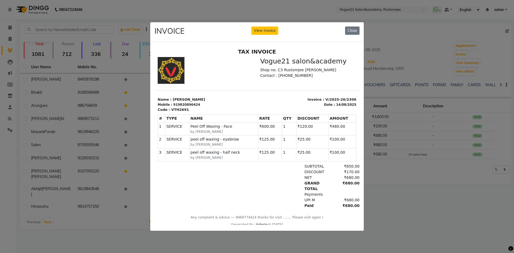
click at [436, 186] on ngb-modal-window "INVOICE View Invoice Close" at bounding box center [257, 126] width 514 height 253
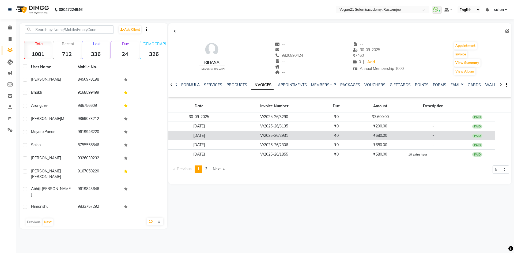
click at [421, 131] on td "-" at bounding box center [433, 135] width 54 height 9
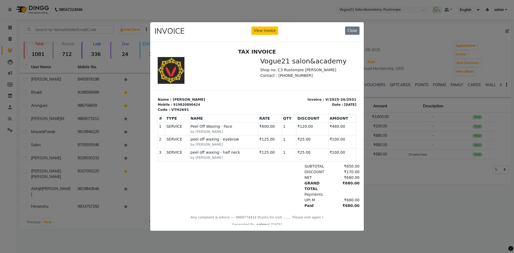
click at [427, 185] on ngb-modal-window "INVOICE View Invoice Close" at bounding box center [257, 126] width 514 height 253
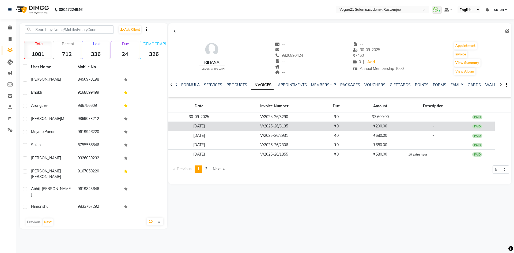
click at [413, 127] on td "-" at bounding box center [433, 125] width 54 height 9
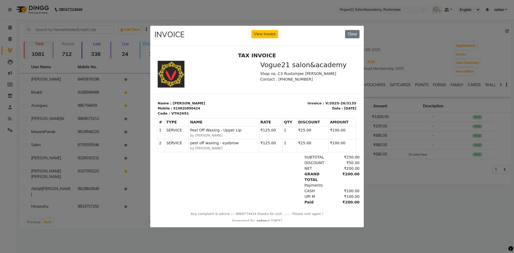
click at [422, 177] on ngb-modal-window "INVOICE View Invoice Close" at bounding box center [257, 126] width 514 height 253
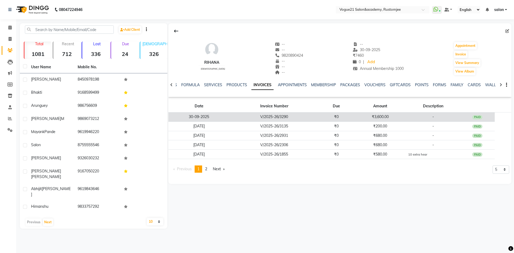
click at [407, 116] on td "-" at bounding box center [433, 116] width 54 height 9
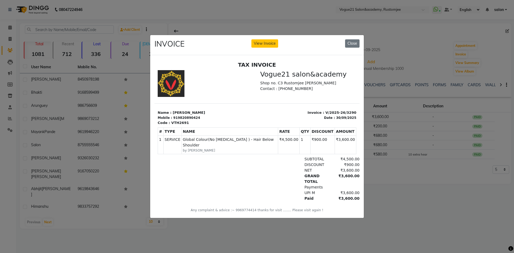
click at [384, 174] on ngb-modal-window "INVOICE View Invoice Close" at bounding box center [257, 126] width 514 height 253
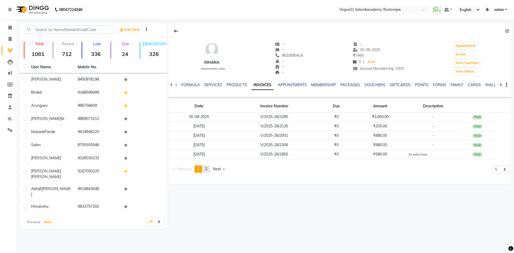
click at [207, 170] on span "2" at bounding box center [206, 168] width 2 height 5
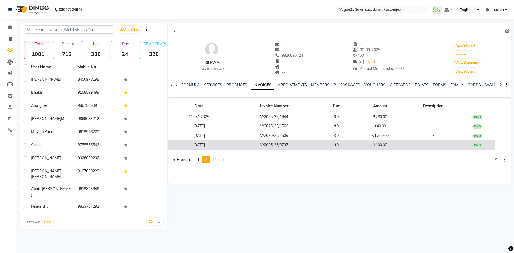
click at [329, 147] on td "₹0" at bounding box center [336, 144] width 35 height 9
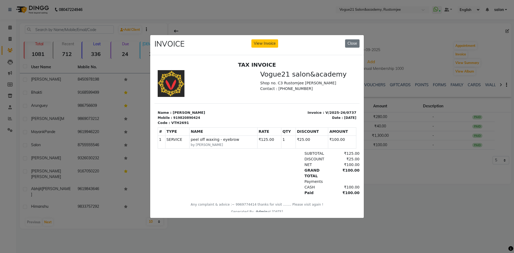
click at [388, 167] on ngb-modal-window "INVOICE View Invoice Close" at bounding box center [257, 126] width 514 height 253
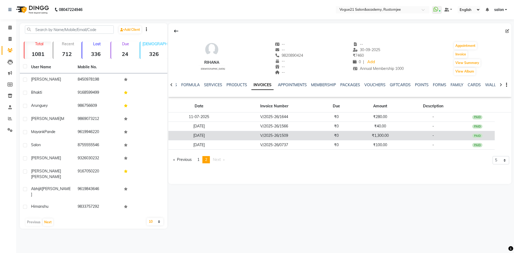
click at [381, 138] on td "₹1,300.00" at bounding box center [380, 135] width 52 height 9
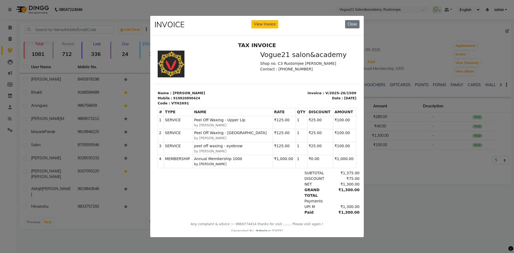
click at [427, 55] on ngb-modal-window "INVOICE View Invoice Close" at bounding box center [257, 126] width 514 height 253
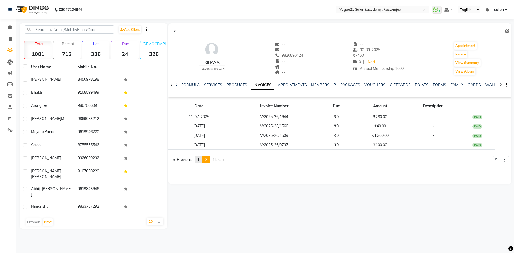
click at [199, 159] on span "1" at bounding box center [198, 159] width 2 height 5
click at [207, 170] on span "2" at bounding box center [206, 168] width 2 height 5
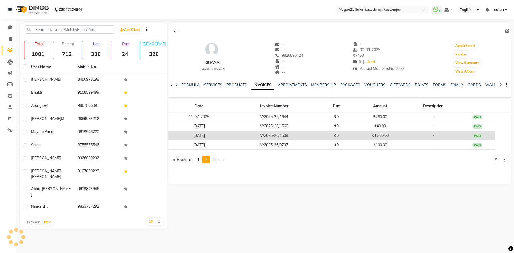
click at [240, 135] on td "V/2025-26/1509" at bounding box center [274, 135] width 89 height 9
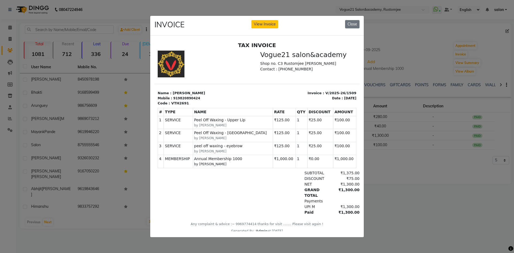
click at [399, 174] on ngb-modal-window "INVOICE View Invoice Close" at bounding box center [257, 126] width 514 height 253
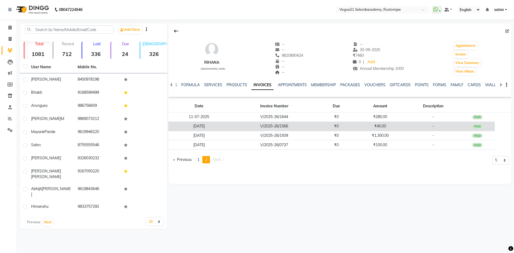
click at [397, 129] on td "₹40.00" at bounding box center [380, 125] width 52 height 9
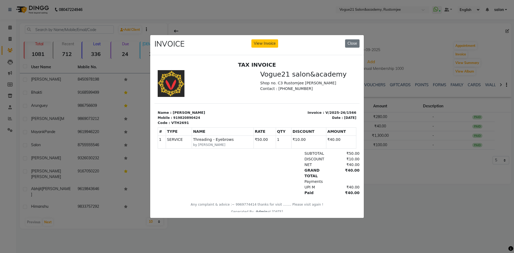
click at [399, 163] on ngb-modal-window "INVOICE View Invoice Close" at bounding box center [257, 126] width 514 height 253
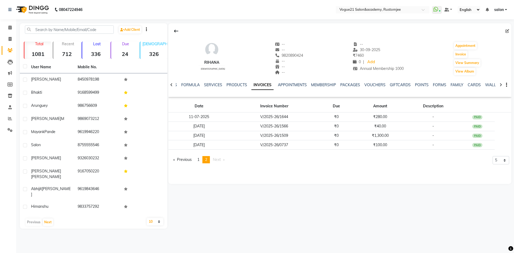
click at [397, 136] on td "₹1,300.00" at bounding box center [380, 135] width 52 height 9
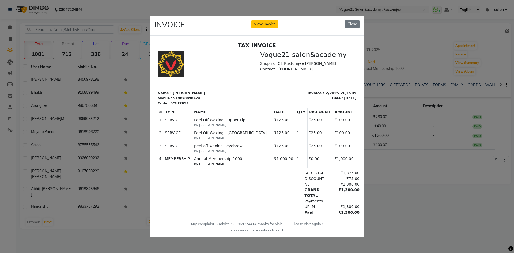
click at [398, 186] on ngb-modal-window "INVOICE View Invoice Close" at bounding box center [257, 126] width 514 height 253
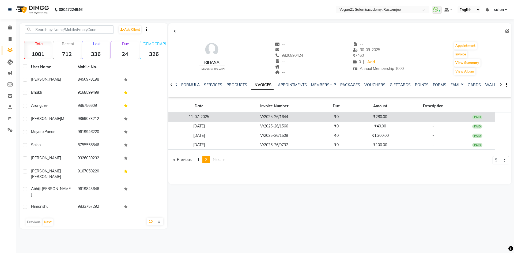
click at [387, 119] on td "₹280.00" at bounding box center [380, 116] width 52 height 9
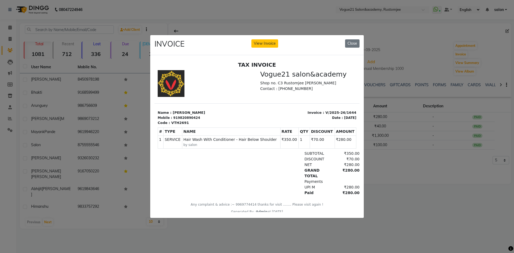
click at [423, 66] on ngb-modal-window "INVOICE View Invoice Close" at bounding box center [257, 126] width 514 height 253
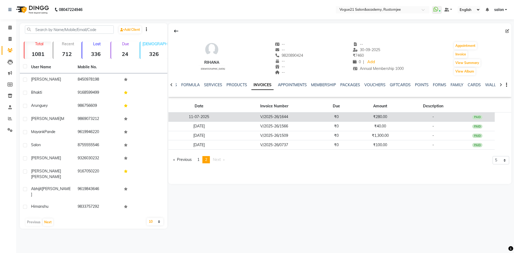
click at [341, 119] on td "₹0" at bounding box center [336, 116] width 35 height 9
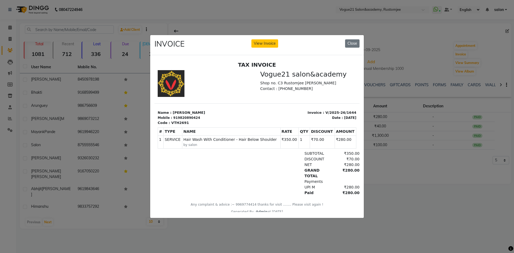
click at [426, 58] on ngb-modal-window "INVOICE View Invoice Close" at bounding box center [257, 126] width 514 height 253
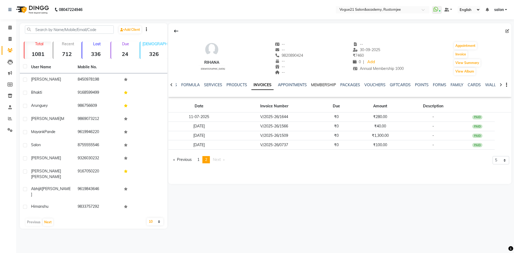
click at [318, 86] on link "MEMBERSHIP" at bounding box center [323, 84] width 25 height 5
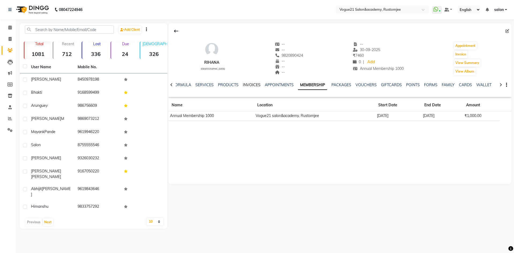
click at [252, 86] on link "INVOICES" at bounding box center [252, 84] width 18 height 5
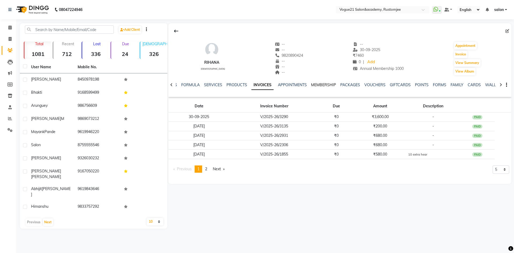
click at [318, 85] on link "MEMBERSHIP" at bounding box center [323, 84] width 25 height 5
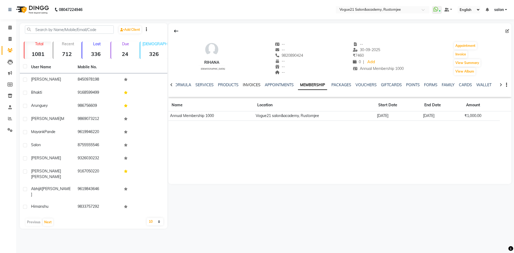
click at [248, 85] on link "INVOICES" at bounding box center [252, 84] width 18 height 5
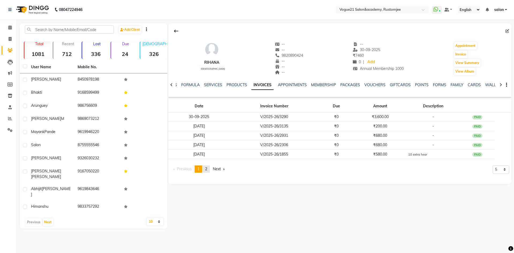
click at [207, 168] on span "2" at bounding box center [206, 168] width 2 height 5
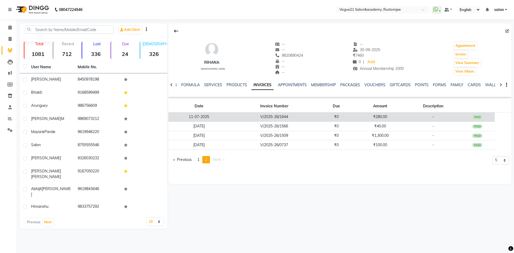
click at [317, 118] on td "V/2025-26/1644" at bounding box center [274, 116] width 89 height 9
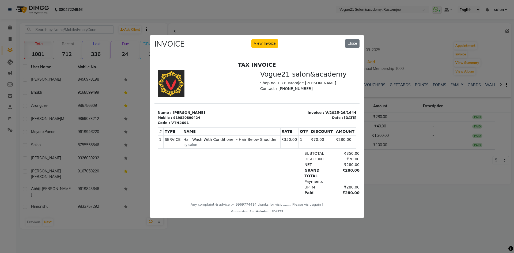
click at [389, 174] on ngb-modal-window "INVOICE View Invoice Close" at bounding box center [257, 126] width 514 height 253
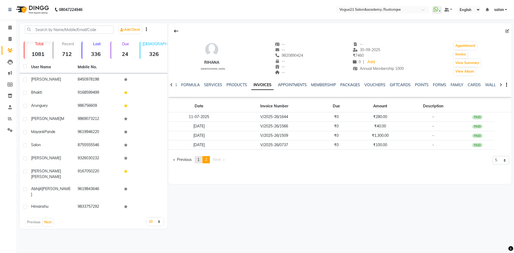
click at [199, 161] on span "1" at bounding box center [198, 159] width 2 height 5
click at [209, 170] on link "page 2" at bounding box center [205, 168] width 7 height 7
click at [318, 85] on link "MEMBERSHIP" at bounding box center [323, 84] width 25 height 5
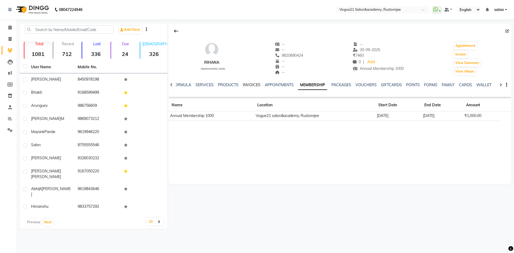
click at [245, 86] on link "INVOICES" at bounding box center [252, 84] width 18 height 5
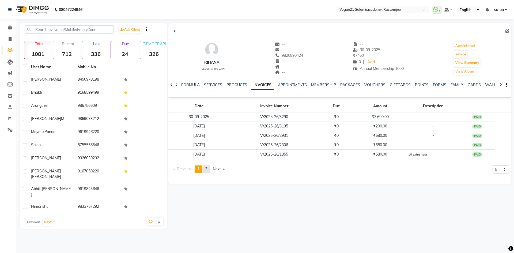
click at [209, 169] on link "page 2" at bounding box center [205, 168] width 7 height 7
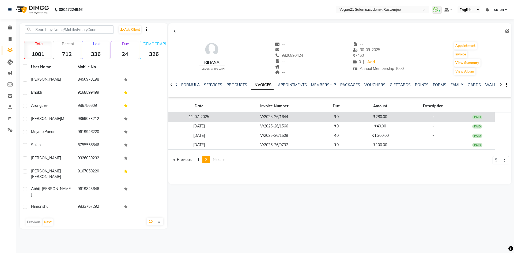
click at [272, 119] on td "V/2025-26/1644" at bounding box center [274, 116] width 89 height 9
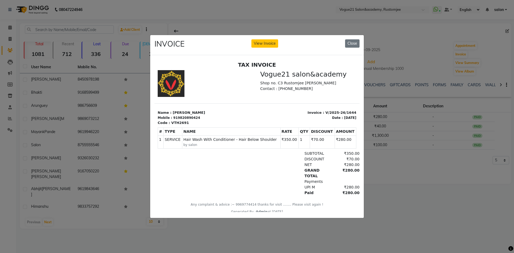
click at [428, 67] on ngb-modal-window "INVOICE View Invoice Close" at bounding box center [257, 126] width 514 height 253
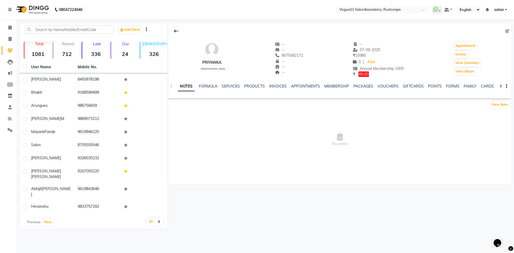
click at [277, 89] on div "NOTES FORMULA SERVICES PRODUCTS INVOICES APPOINTMENTS MEMBERSHIP PACKAGES VOUCH…" at bounding box center [333, 88] width 311 height 10
click at [277, 86] on link "INVOICES" at bounding box center [278, 86] width 18 height 5
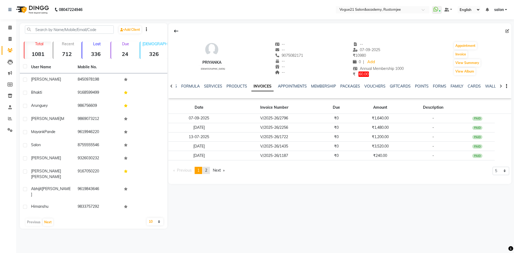
click at [207, 170] on span "2" at bounding box center [206, 170] width 2 height 5
